Goal: Information Seeking & Learning: Learn about a topic

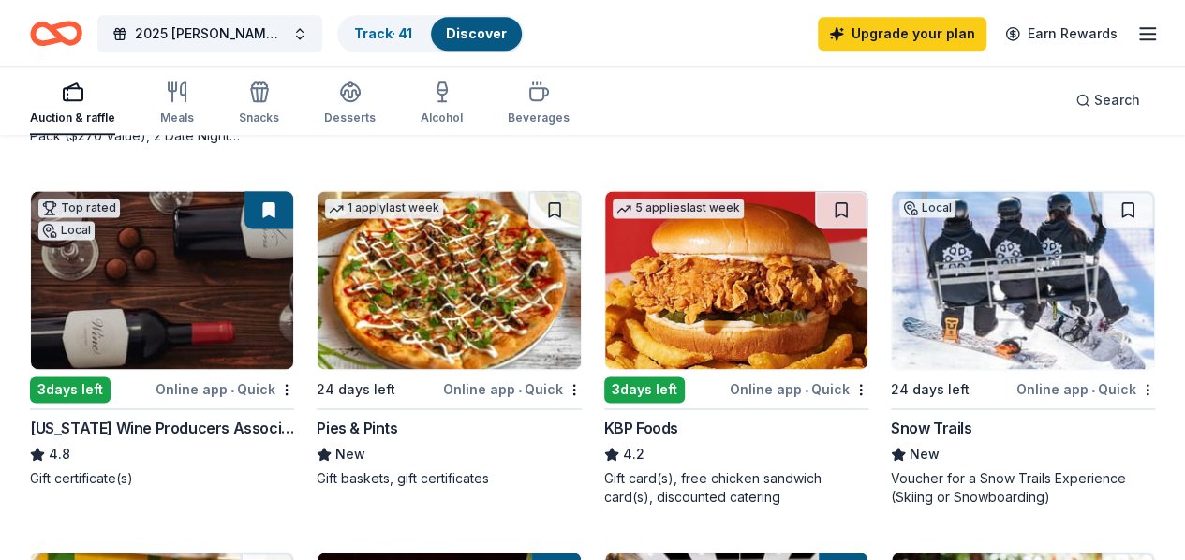
scroll to position [1218, 0]
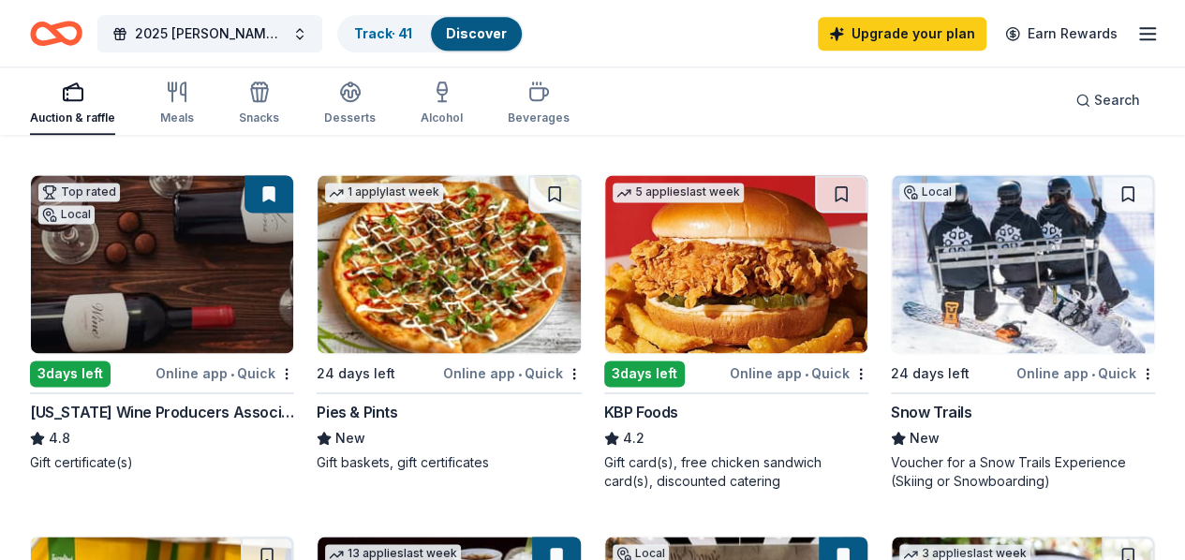
click at [1016, 385] on div "Online app • Quick" at bounding box center [1085, 373] width 139 height 23
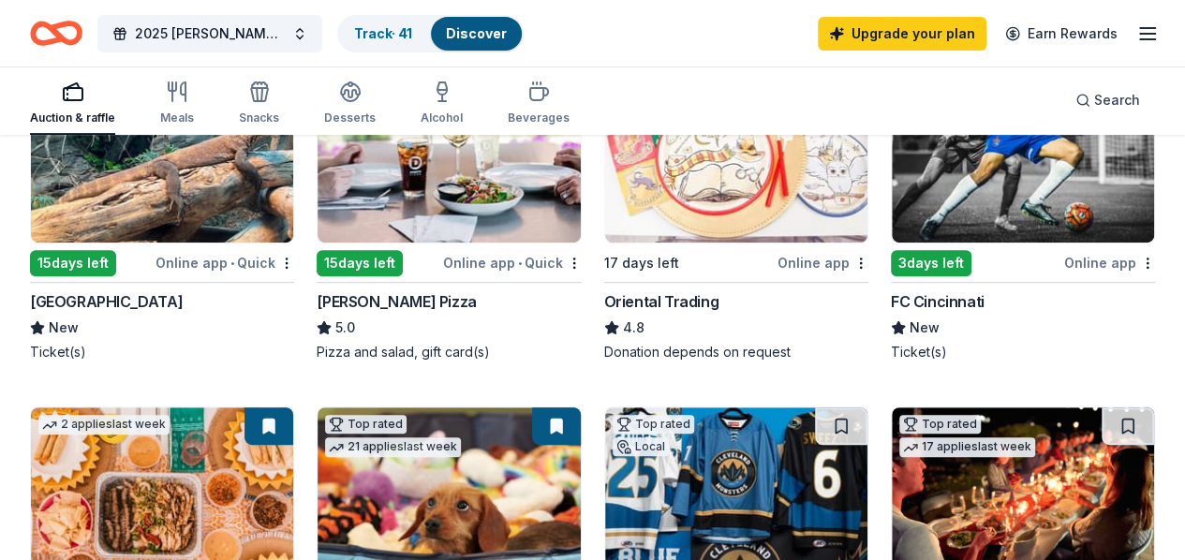
scroll to position [0, 0]
